Goal: Task Accomplishment & Management: Manage account settings

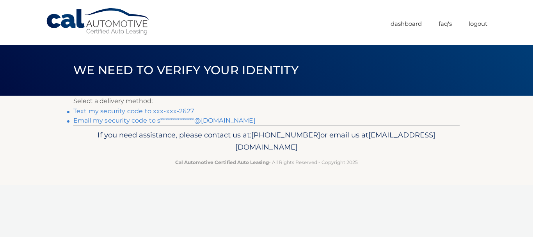
click at [173, 111] on link "Text my security code to xxx-xxx-2627" at bounding box center [133, 110] width 121 height 7
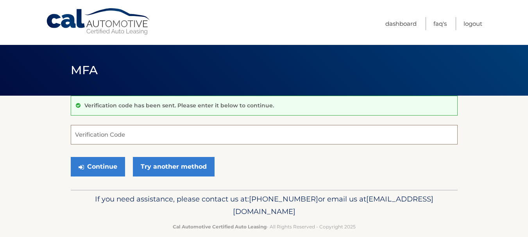
click at [175, 132] on input "Verification Code" at bounding box center [264, 135] width 387 height 20
type input "460184"
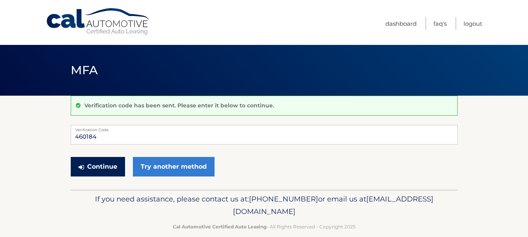
click at [107, 168] on button "Continue" at bounding box center [98, 167] width 54 height 20
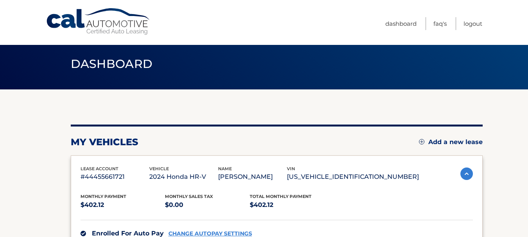
scroll to position [2, 0]
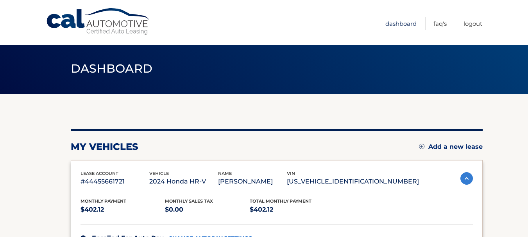
click at [397, 25] on link "Dashboard" at bounding box center [400, 23] width 31 height 13
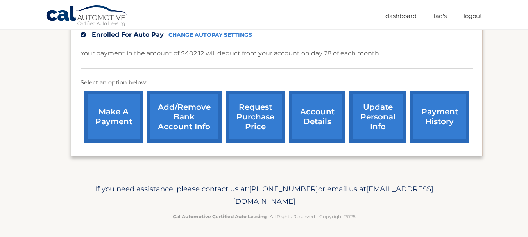
scroll to position [207, 0]
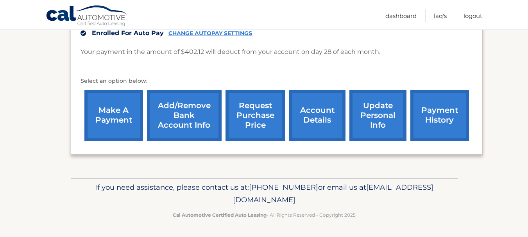
click at [318, 116] on link "account details" at bounding box center [317, 115] width 56 height 51
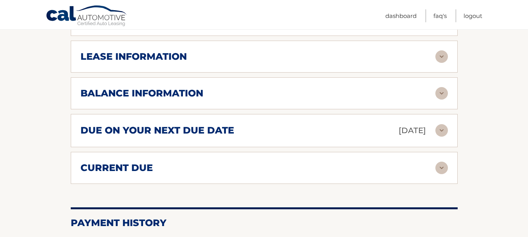
scroll to position [421, 0]
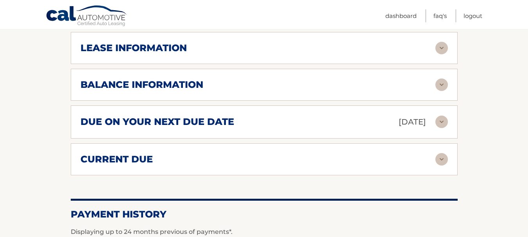
click at [438, 85] on img at bounding box center [441, 84] width 12 height 12
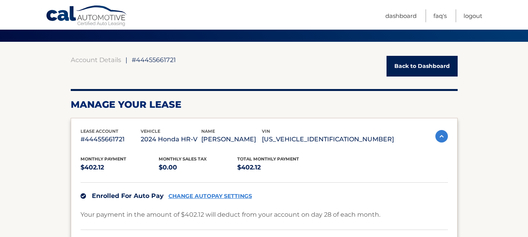
scroll to position [52, 0]
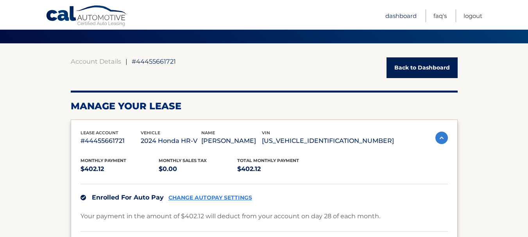
click at [403, 16] on link "Dashboard" at bounding box center [400, 15] width 31 height 13
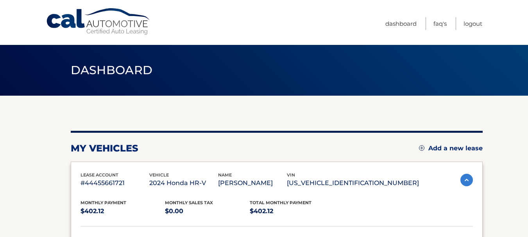
click at [527, 65] on div "Dashboard" at bounding box center [264, 70] width 528 height 51
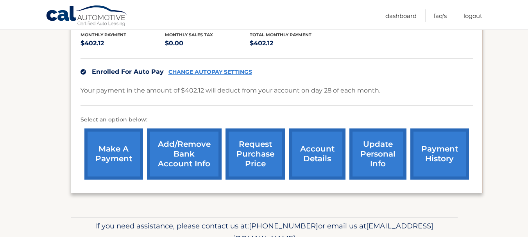
scroll to position [167, 0]
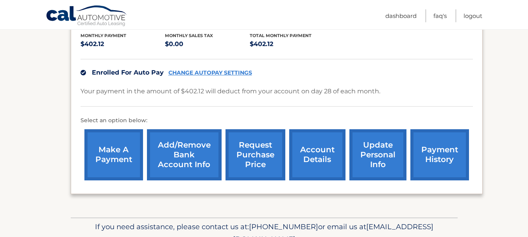
click at [322, 158] on link "account details" at bounding box center [317, 154] width 56 height 51
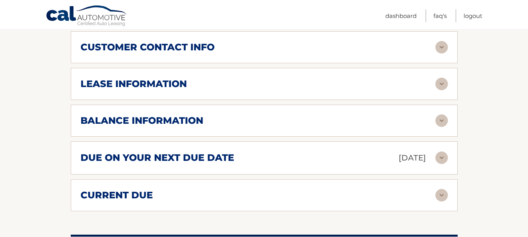
scroll to position [387, 0]
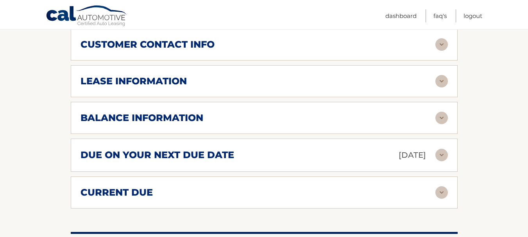
click at [443, 194] on img at bounding box center [441, 192] width 12 height 12
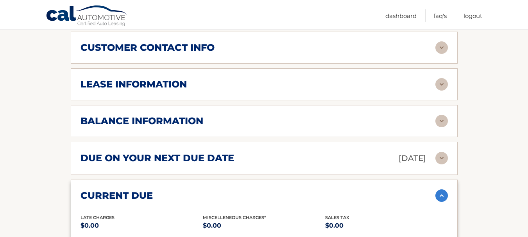
scroll to position [375, 0]
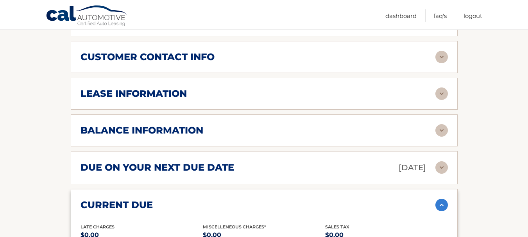
click at [443, 131] on img at bounding box center [441, 130] width 12 height 12
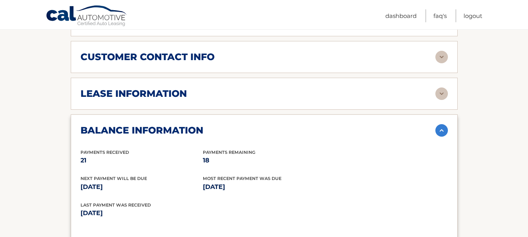
click at [444, 92] on img at bounding box center [441, 93] width 12 height 12
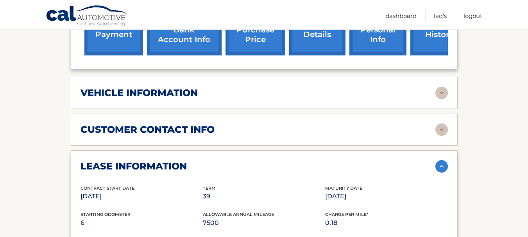
scroll to position [298, 0]
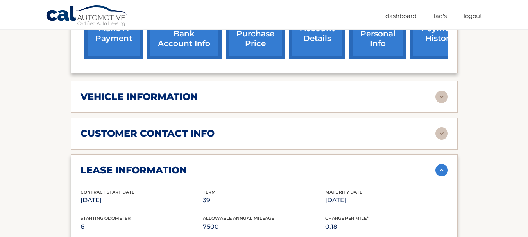
click at [447, 98] on img at bounding box center [441, 97] width 12 height 12
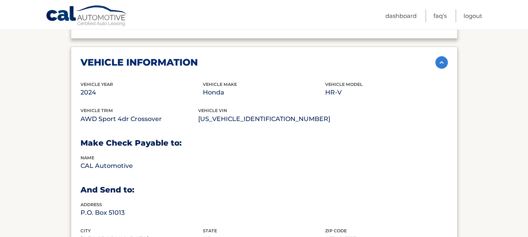
scroll to position [0, 0]
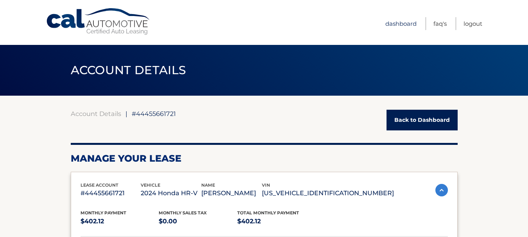
click at [405, 24] on link "Dashboard" at bounding box center [400, 23] width 31 height 13
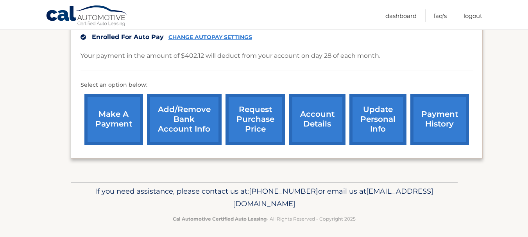
scroll to position [207, 0]
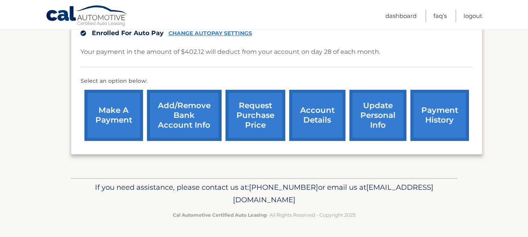
click at [433, 108] on link "payment history" at bounding box center [439, 115] width 59 height 51
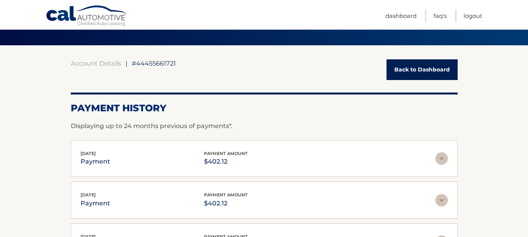
scroll to position [35, 0]
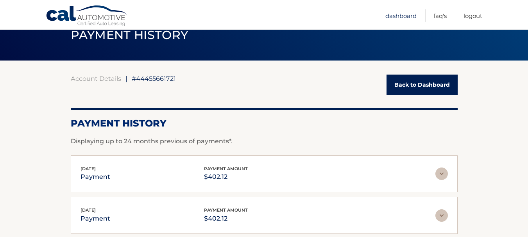
click at [407, 14] on link "Dashboard" at bounding box center [400, 15] width 31 height 13
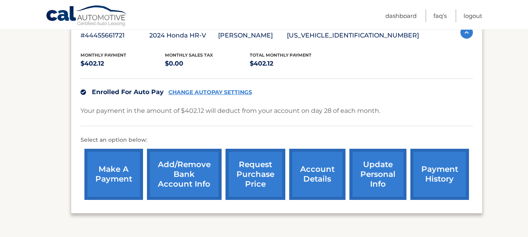
scroll to position [148, 0]
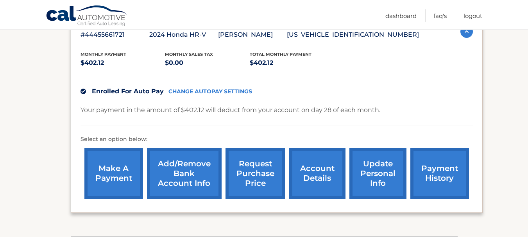
click at [123, 173] on link "make a payment" at bounding box center [113, 173] width 59 height 51
click at [258, 177] on link "request purchase price" at bounding box center [255, 173] width 60 height 51
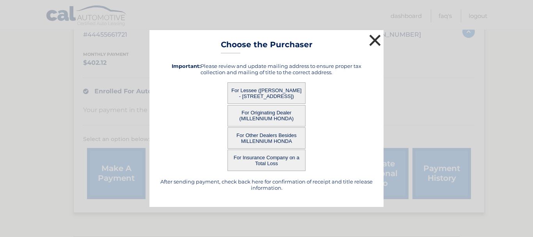
click at [376, 42] on button "×" at bounding box center [375, 40] width 16 height 16
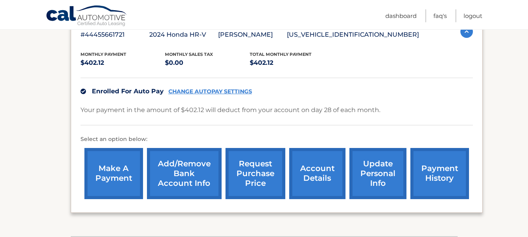
click at [324, 181] on link "account details" at bounding box center [317, 173] width 56 height 51
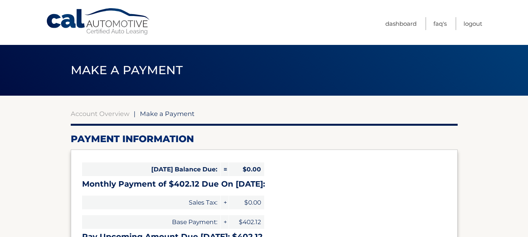
select select "N2FhM2ZlNGEtZWRlOC00ZWI3LTg4N2MtOTAzNWU4YjAyMzk4"
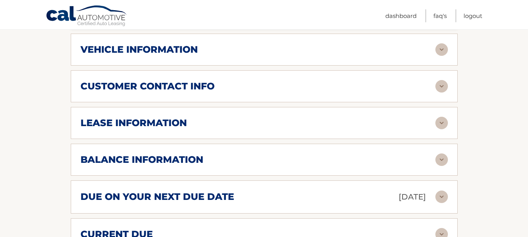
scroll to position [347, 0]
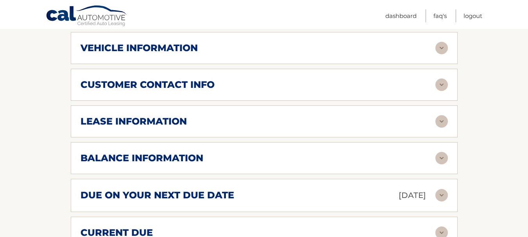
click at [440, 55] on div "vehicle information vehicle Year 2024 vehicle make Honda vehicle model HR-V veh…" at bounding box center [264, 48] width 387 height 32
click at [443, 49] on img at bounding box center [441, 48] width 12 height 12
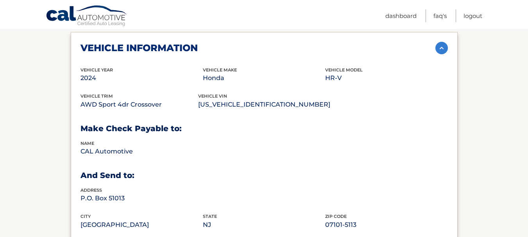
click at [443, 49] on img at bounding box center [441, 48] width 12 height 12
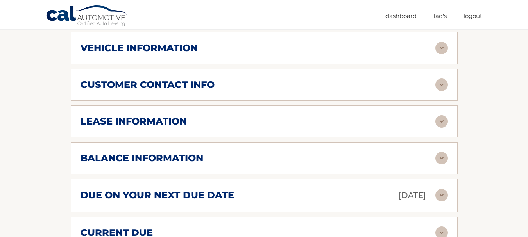
click at [440, 51] on img at bounding box center [441, 48] width 12 height 12
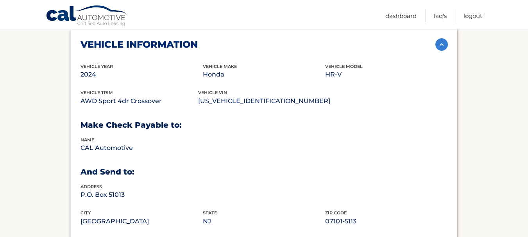
scroll to position [345, 0]
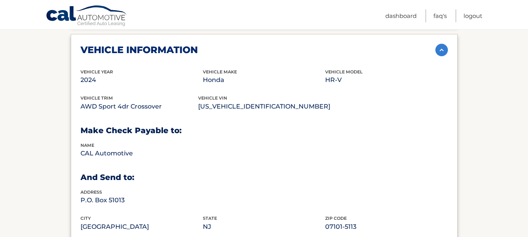
click at [442, 49] on img at bounding box center [441, 50] width 12 height 12
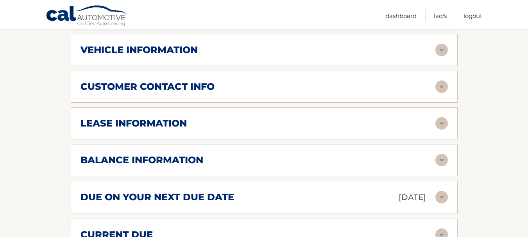
click at [443, 85] on img at bounding box center [441, 86] width 12 height 12
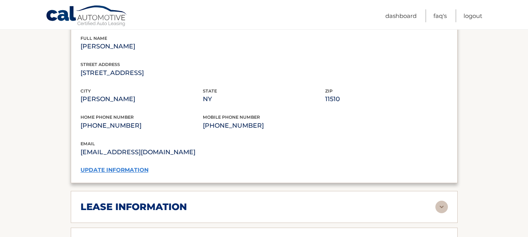
scroll to position [419, 0]
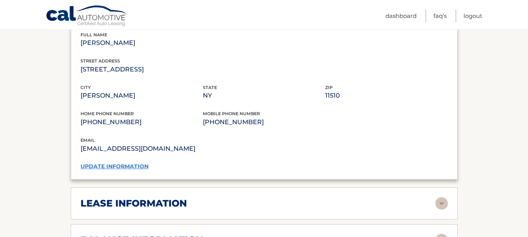
click at [125, 166] on link "update information" at bounding box center [114, 166] width 68 height 7
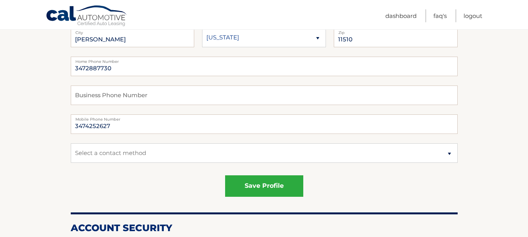
scroll to position [154, 0]
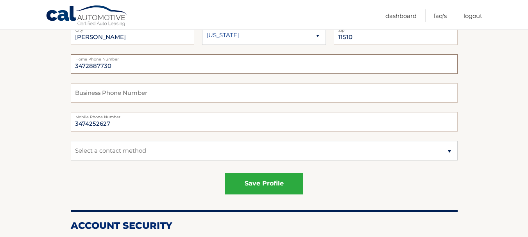
drag, startPoint x: 127, startPoint y: 69, endPoint x: 57, endPoint y: 64, distance: 69.3
type input "3474252627"
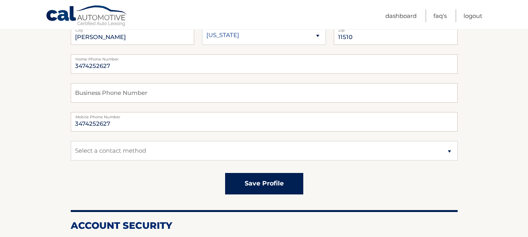
click at [267, 183] on button "save profile" at bounding box center [264, 183] width 78 height 21
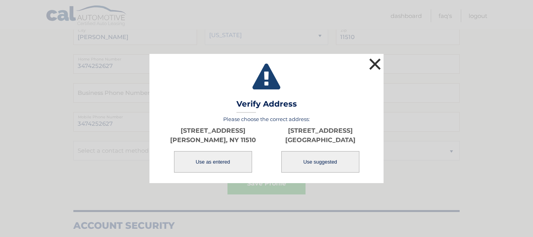
click at [381, 59] on button "×" at bounding box center [375, 64] width 16 height 16
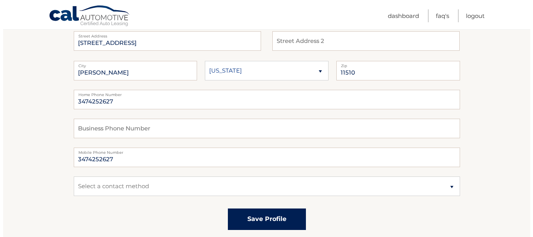
scroll to position [126, 0]
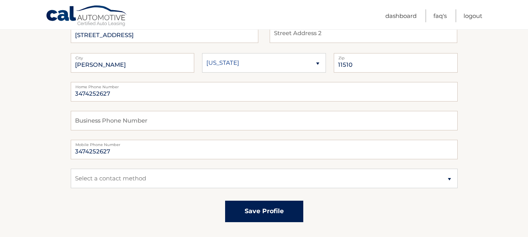
click at [275, 212] on button "save profile" at bounding box center [264, 211] width 78 height 21
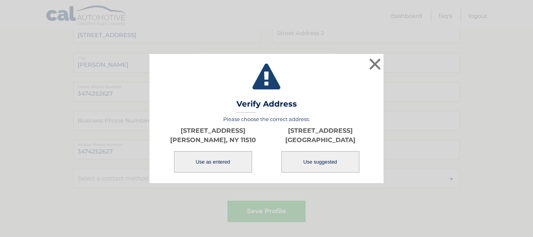
click at [221, 163] on button "Use as entered" at bounding box center [213, 161] width 78 height 21
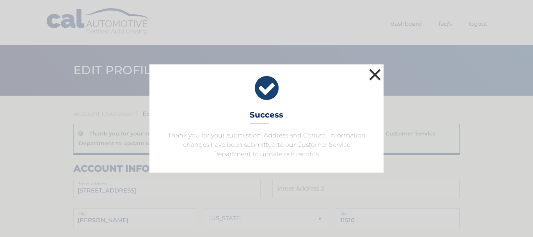
click at [374, 74] on button "×" at bounding box center [375, 75] width 16 height 16
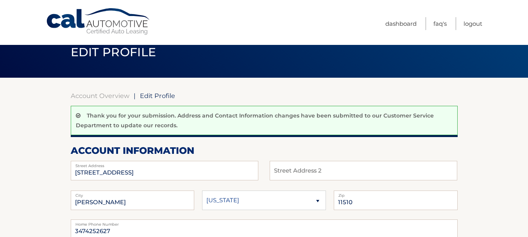
scroll to position [14, 0]
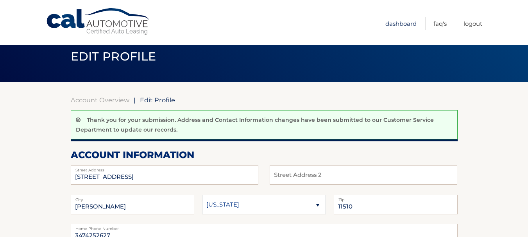
click at [397, 23] on link "Dashboard" at bounding box center [400, 23] width 31 height 13
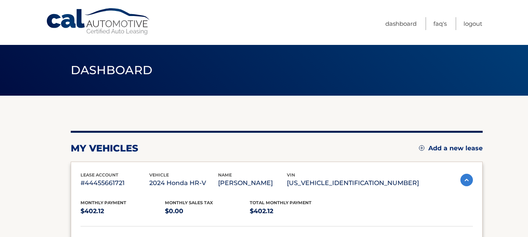
click at [109, 27] on link "Cal Automotive" at bounding box center [98, 22] width 105 height 28
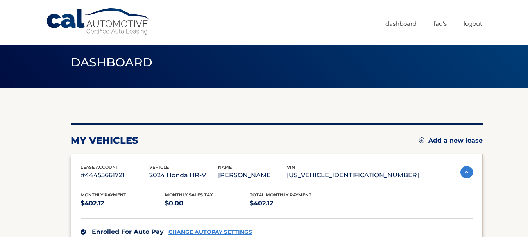
scroll to position [7, 0]
